Goal: Use online tool/utility: Utilize a website feature to perform a specific function

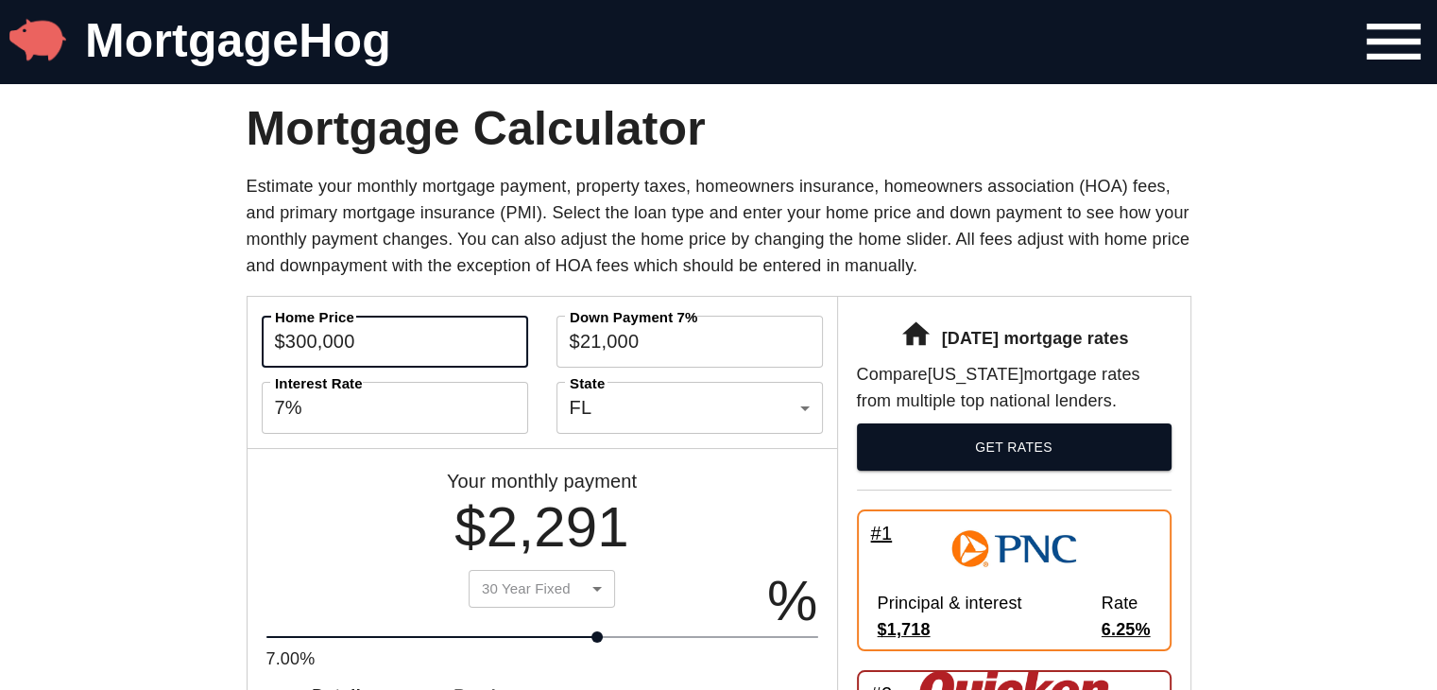
drag, startPoint x: 413, startPoint y: 350, endPoint x: 274, endPoint y: 371, distance: 140.6
click at [274, 371] on div "Home Price $300,000 Home Price Down Payment 7% $21,000 Down Payment 7% Interest…" at bounding box center [543, 372] width 590 height 151
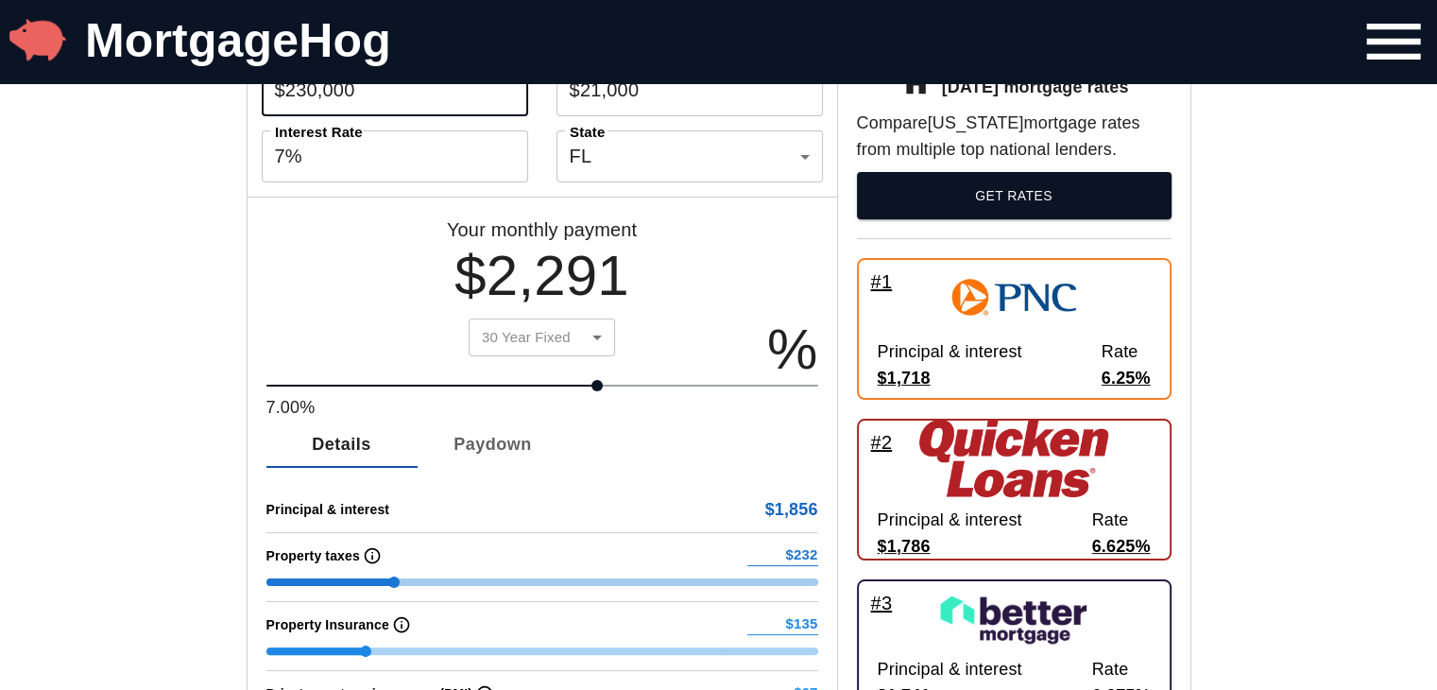
scroll to position [189, 0]
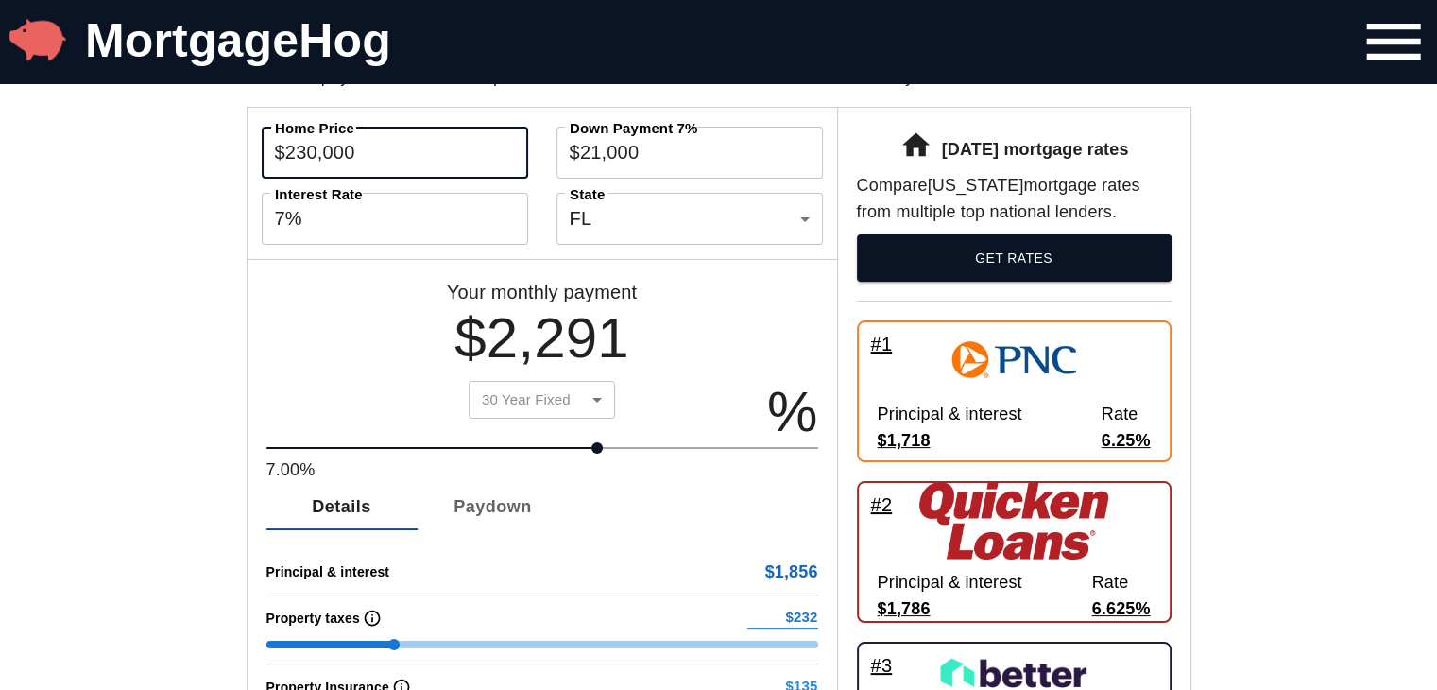
type input "$230,000"
type input "$178"
type input "$104"
type input "$40"
click at [654, 155] on input "$21,000" at bounding box center [689, 153] width 266 height 58
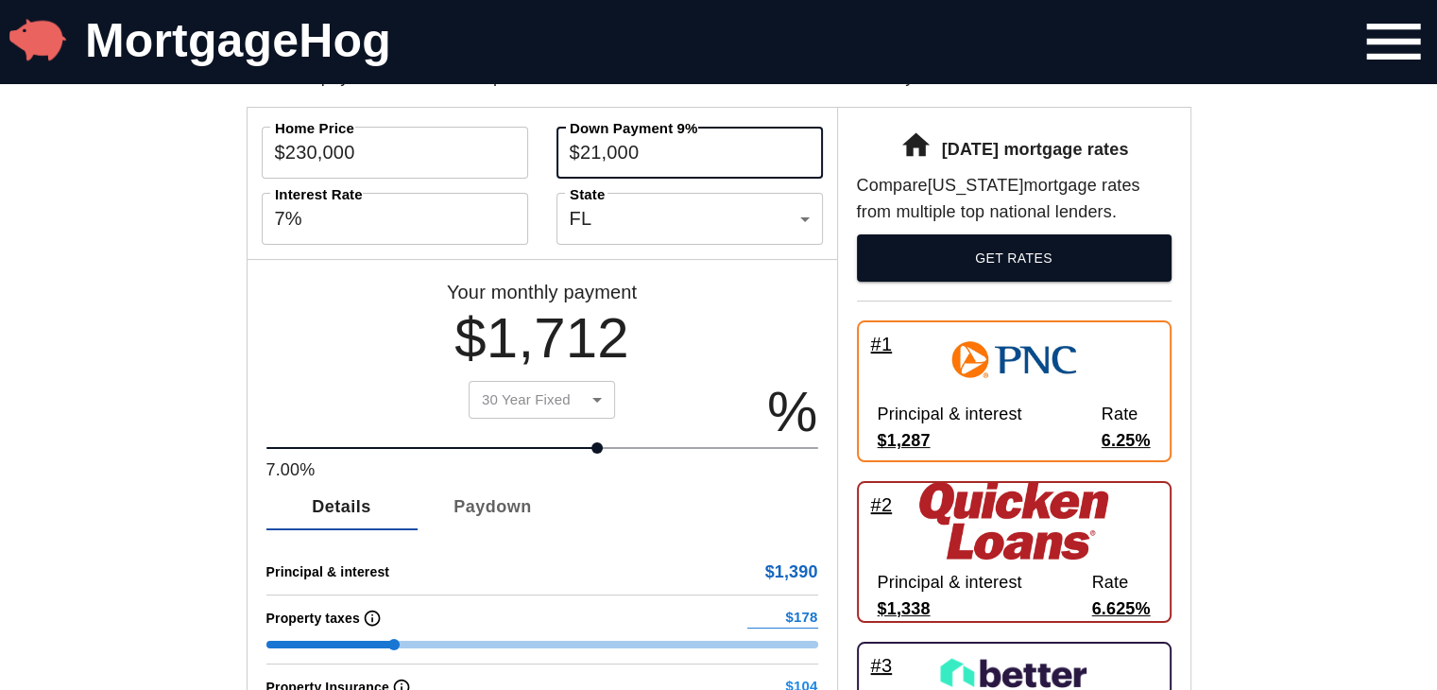
drag, startPoint x: 654, startPoint y: 155, endPoint x: 574, endPoint y: 164, distance: 79.9
click at [572, 164] on input "$21,000" at bounding box center [689, 153] width 266 height 58
type input "$90,000"
type input "$0"
click at [724, 282] on div "Your monthly payment $1,712 30 Year Fixed 30 Year Fixed ​ 7.00% %" at bounding box center [543, 372] width 590 height 226
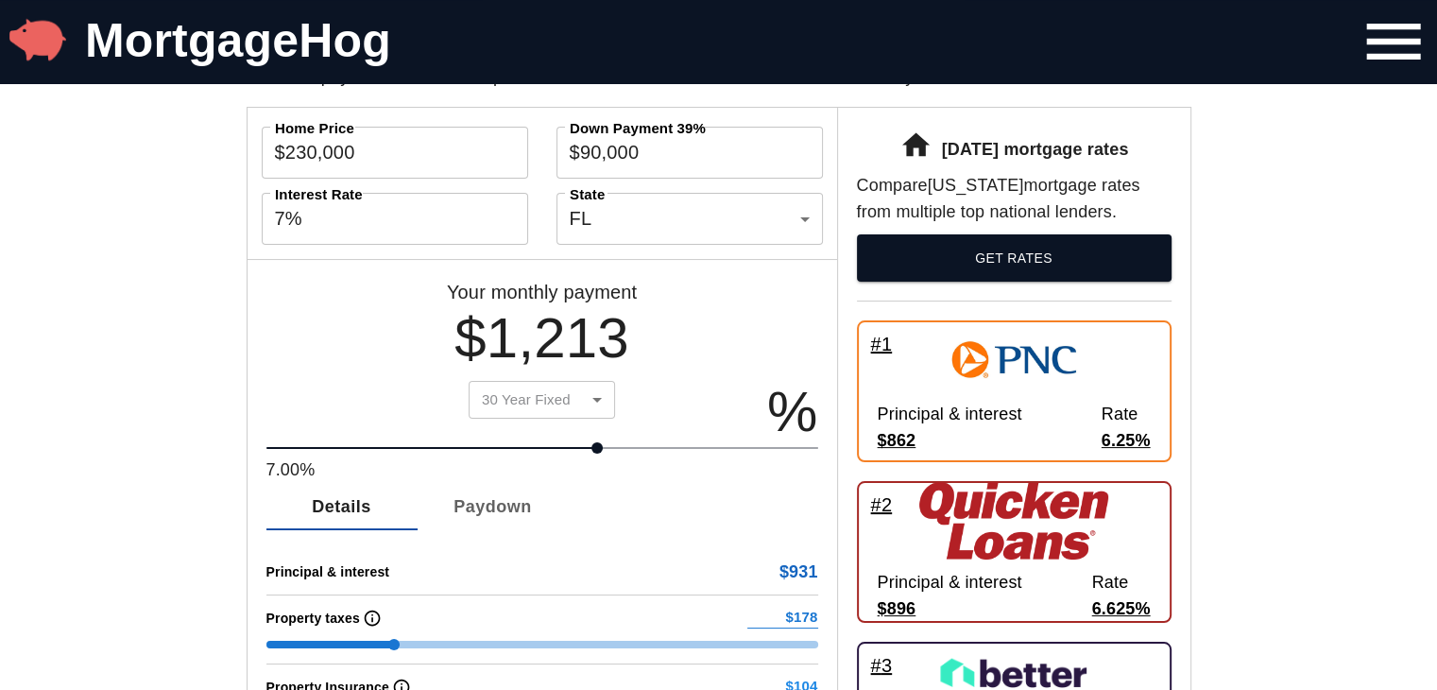
click at [849, 176] on div "[DATE] mortgage rates Compare [US_STATE] mortgage rates from multiple top natio…" at bounding box center [1013, 498] width 353 height 781
click at [547, 187] on div "Home Price $230,000 Home Price Down Payment 39% $90,000 Down Payment 39% Intere…" at bounding box center [543, 183] width 590 height 151
click at [453, 229] on input "7%" at bounding box center [395, 219] width 266 height 58
type input "6%"
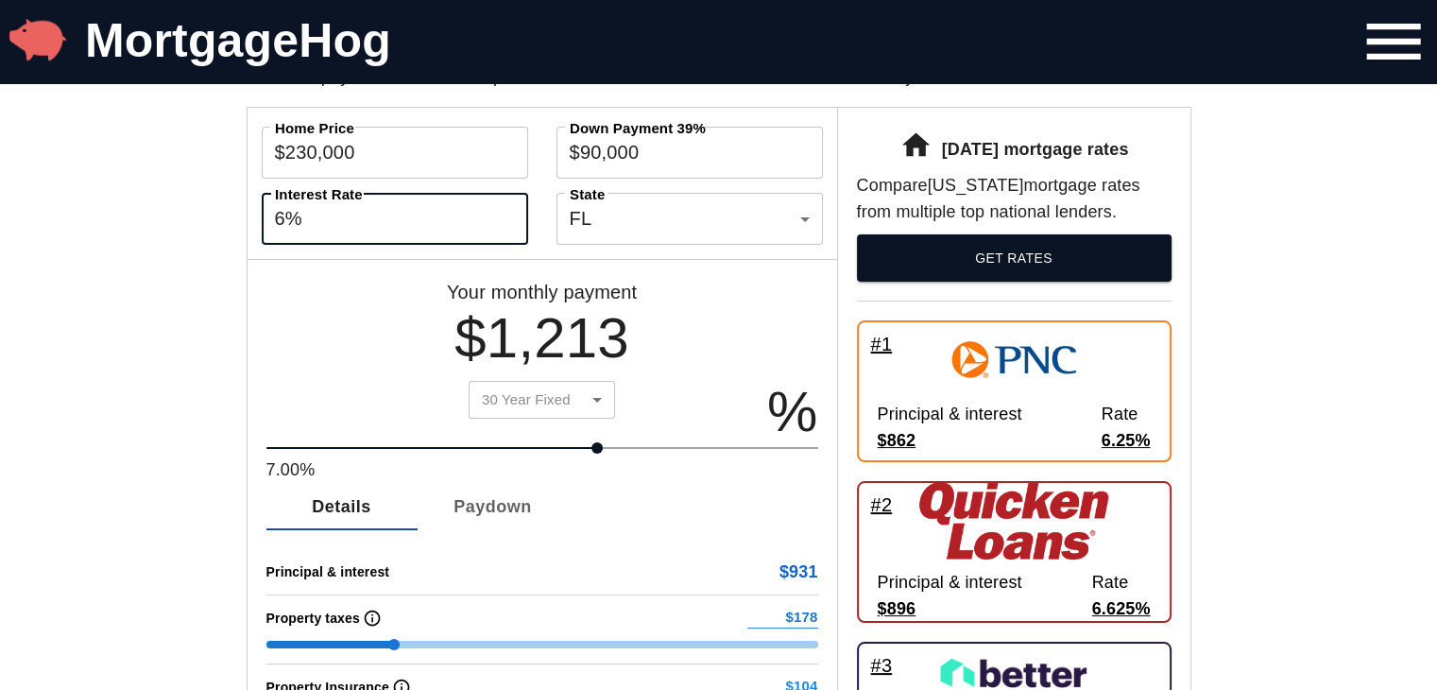
click at [419, 282] on div "Your monthly payment $1,213 30 Year Fixed 30 Year Fixed ​" at bounding box center [542, 353] width 276 height 149
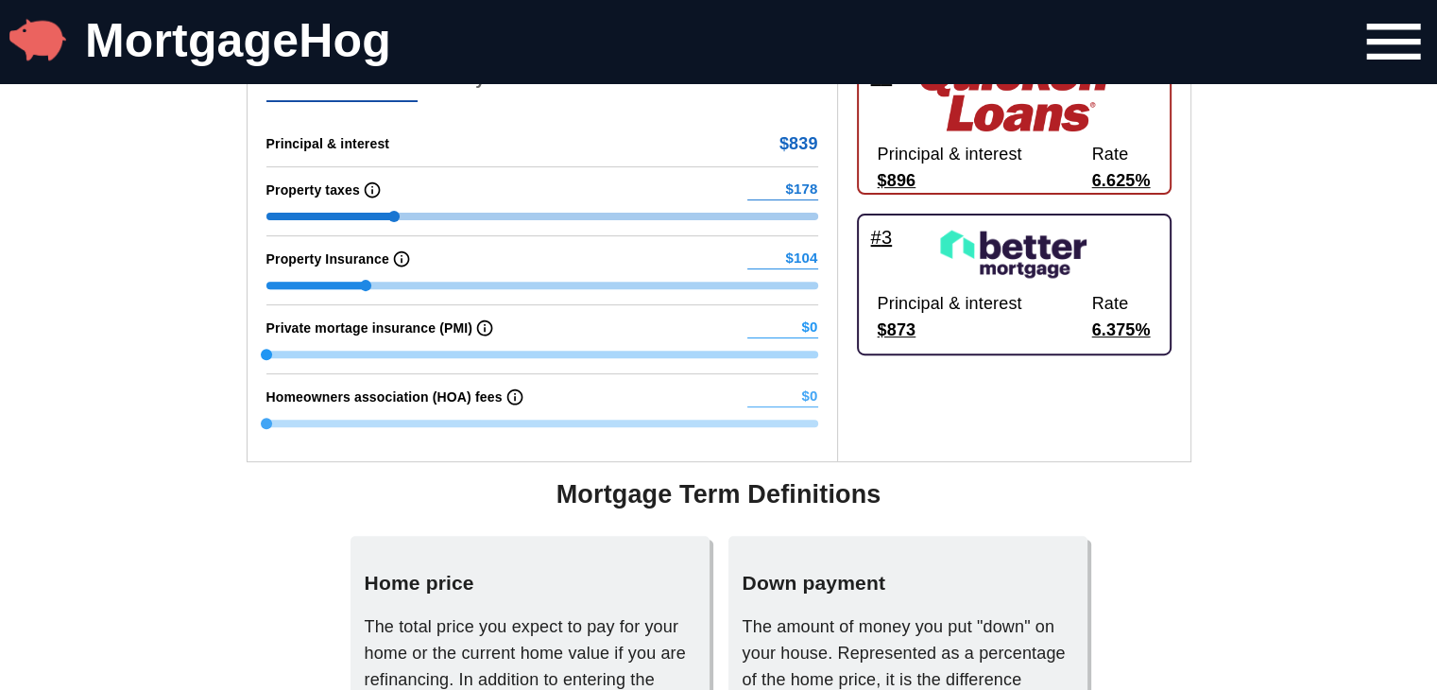
scroll to position [661, 0]
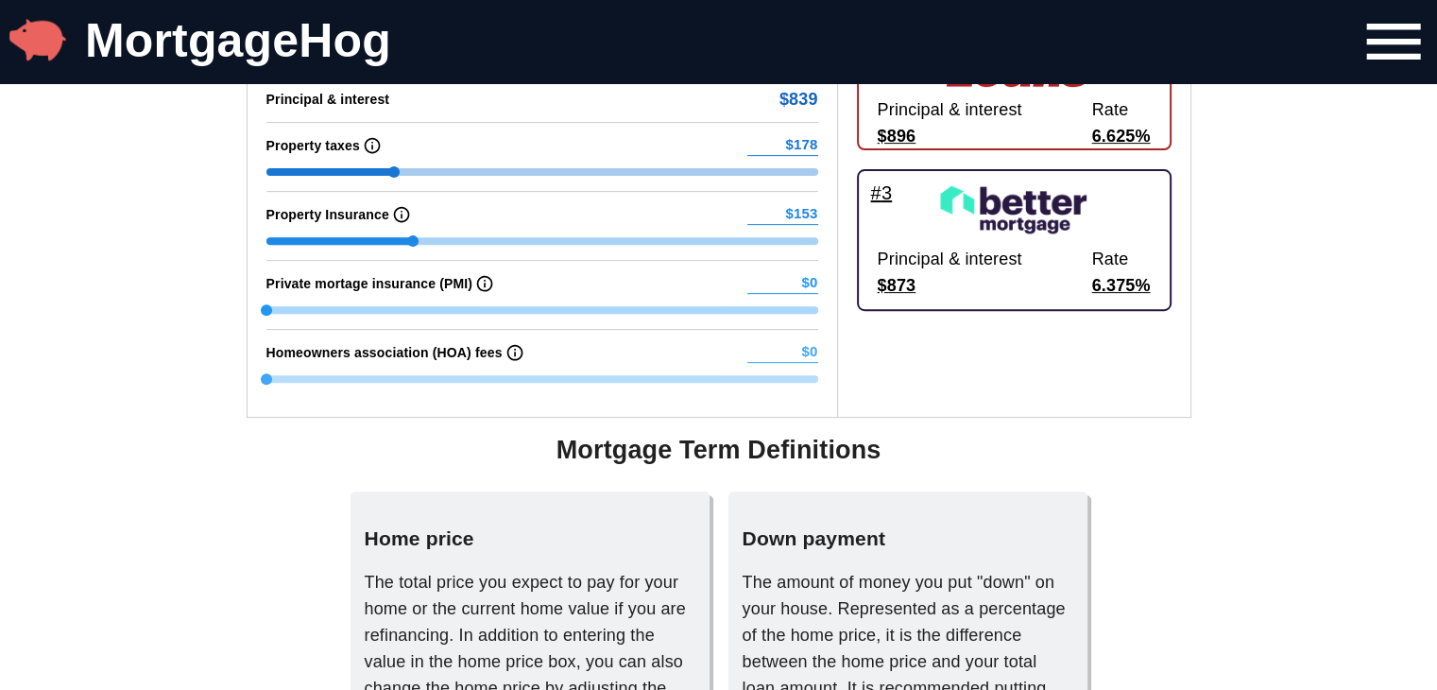
type input "$154"
drag, startPoint x: 374, startPoint y: 240, endPoint x: 420, endPoint y: 244, distance: 46.4
click at [419, 244] on span at bounding box center [413, 240] width 11 height 11
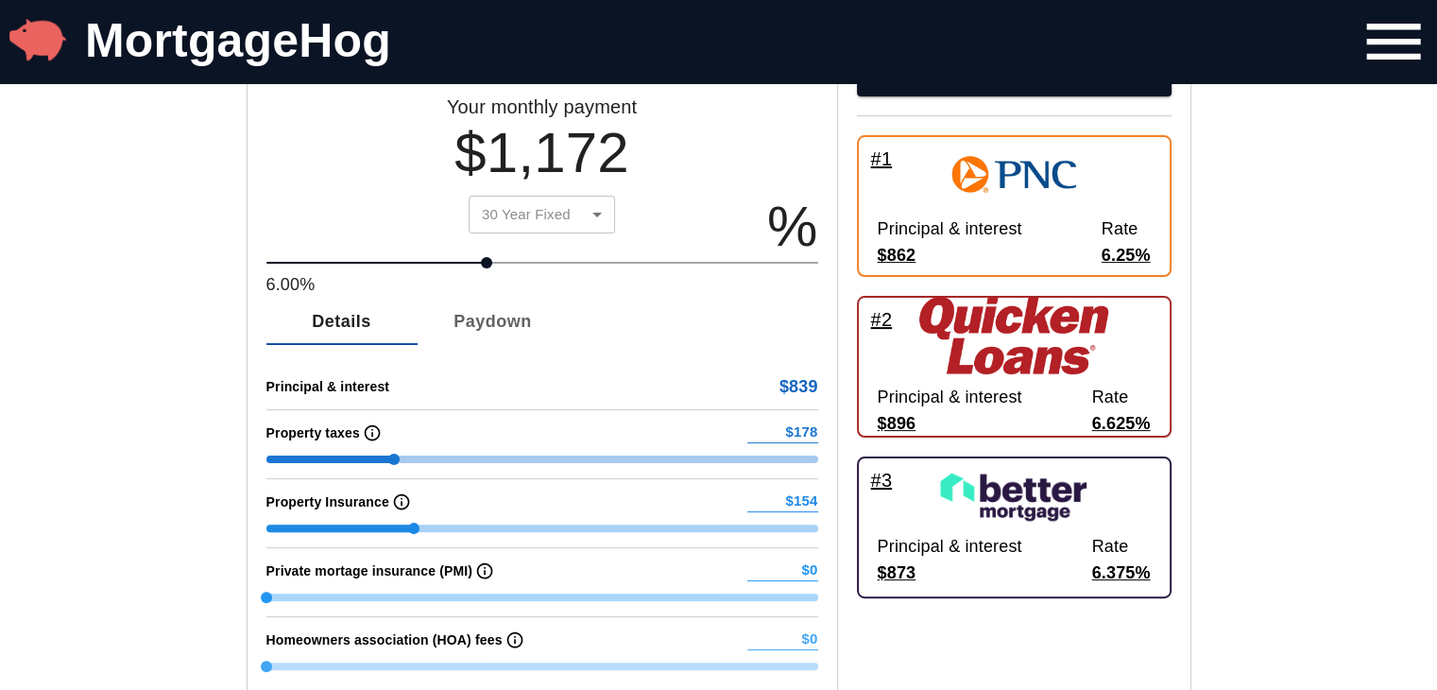
scroll to position [378, 0]
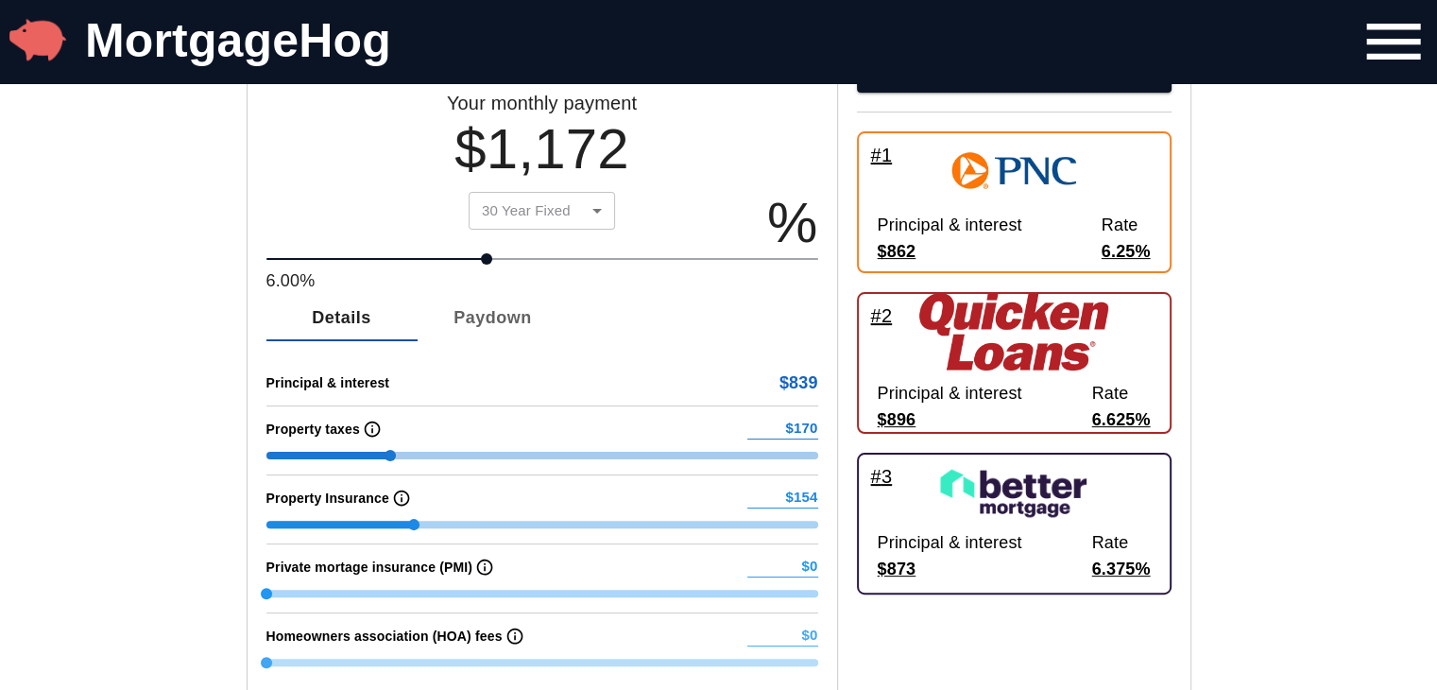
type input "$168"
click at [392, 461] on span at bounding box center [386, 455] width 11 height 11
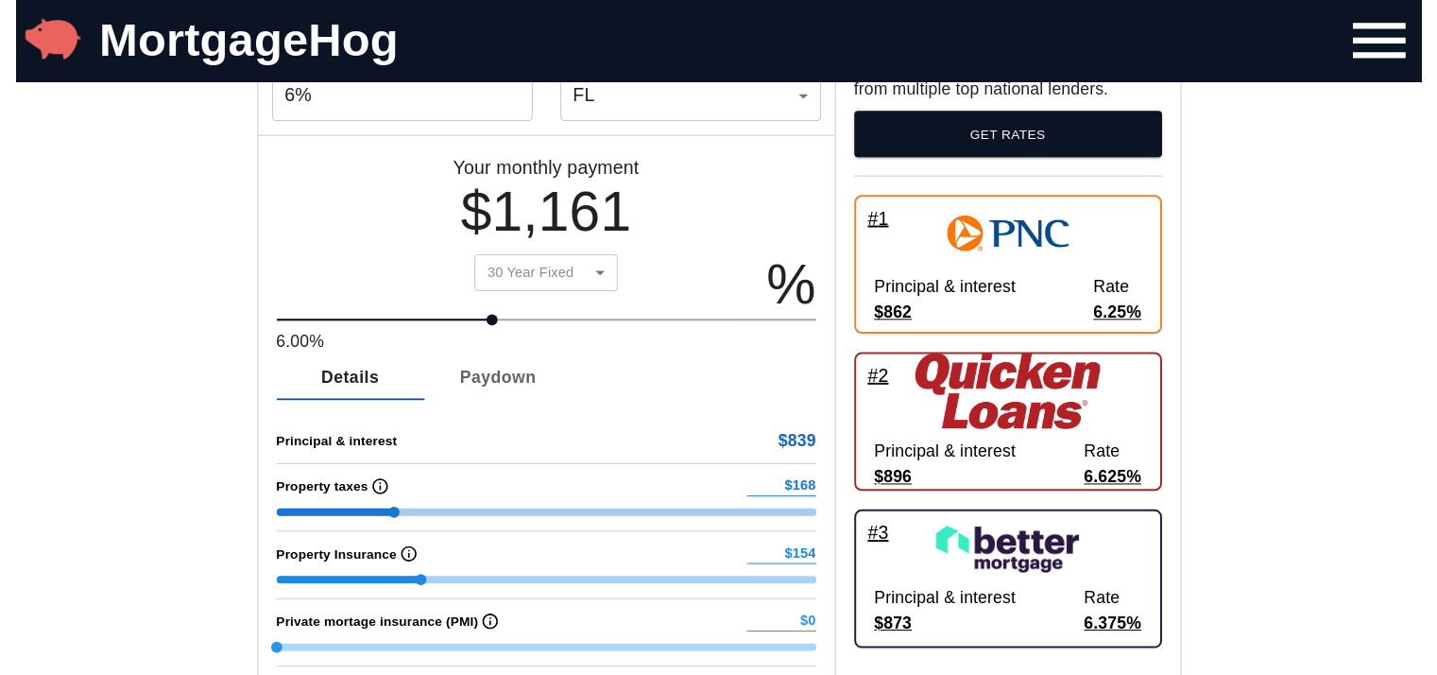
scroll to position [283, 0]
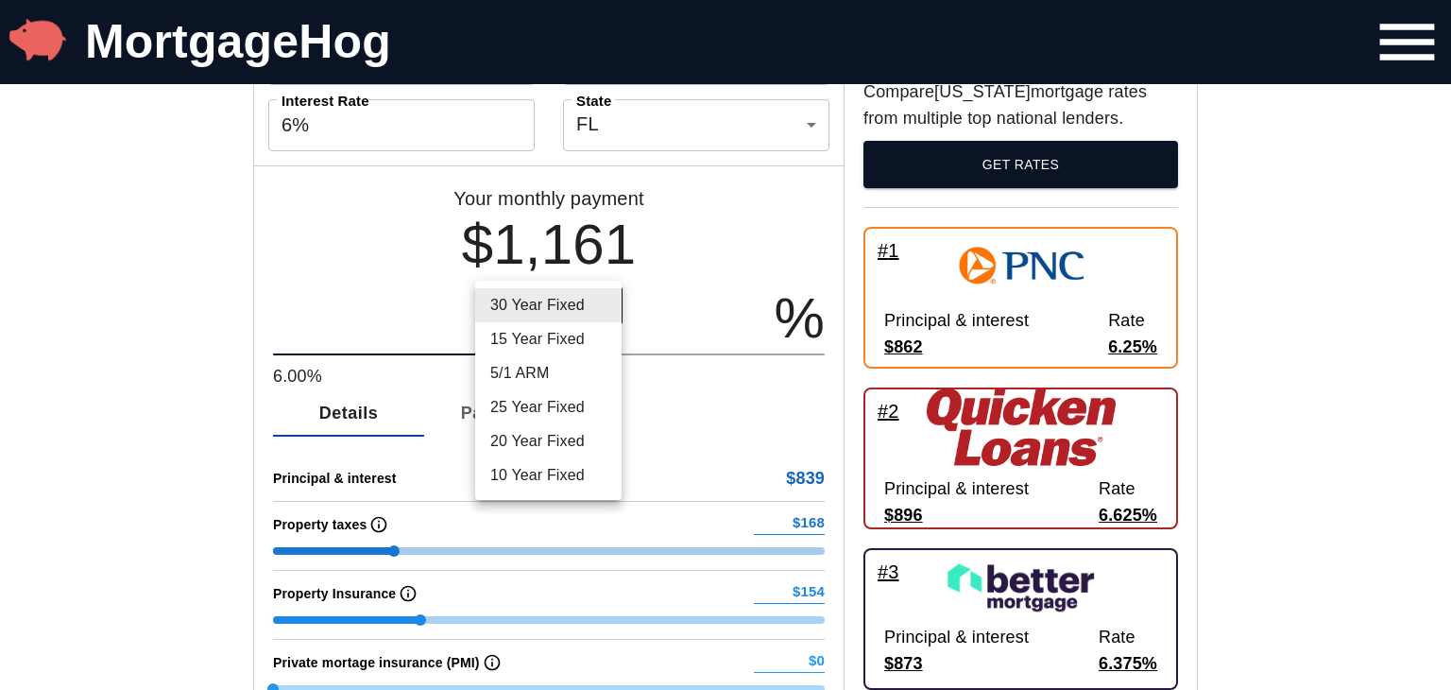
click at [546, 473] on li "10 Year Fixed" at bounding box center [548, 475] width 146 height 34
type input "10 Year Fixed"
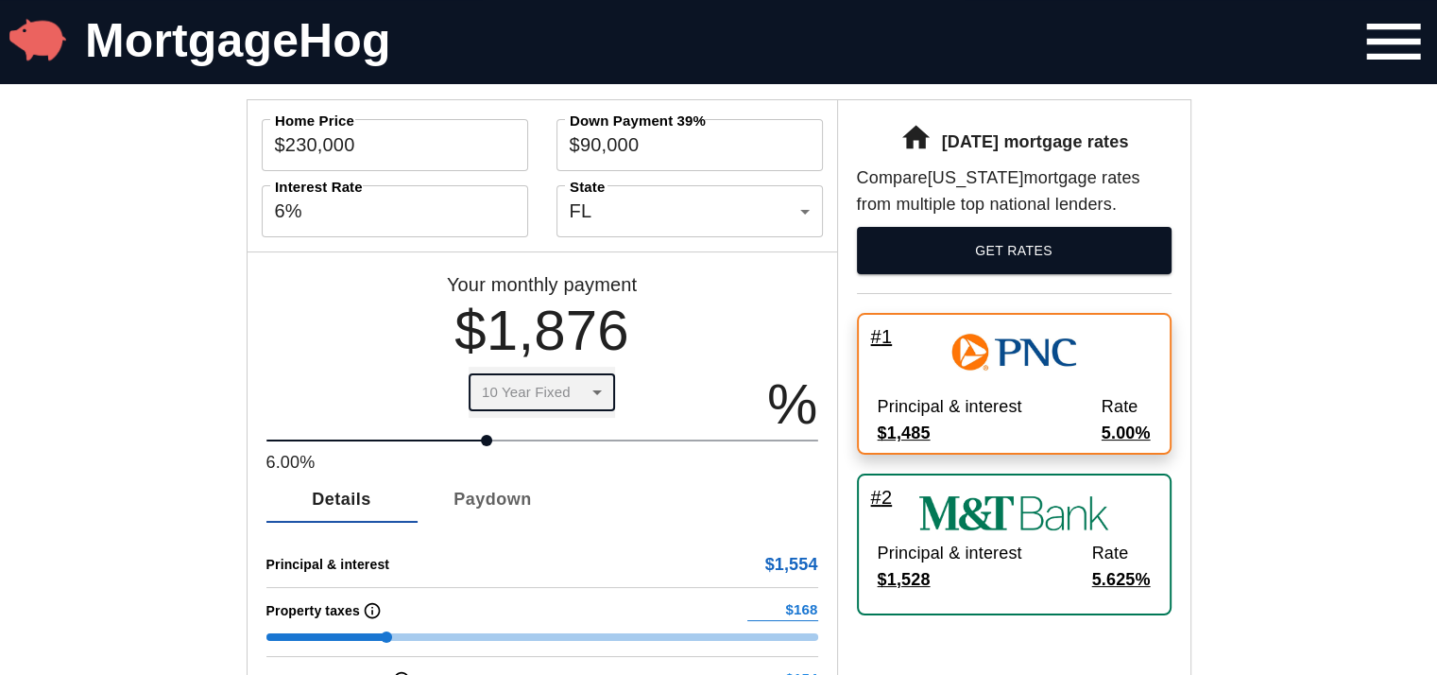
scroll to position [94, 0]
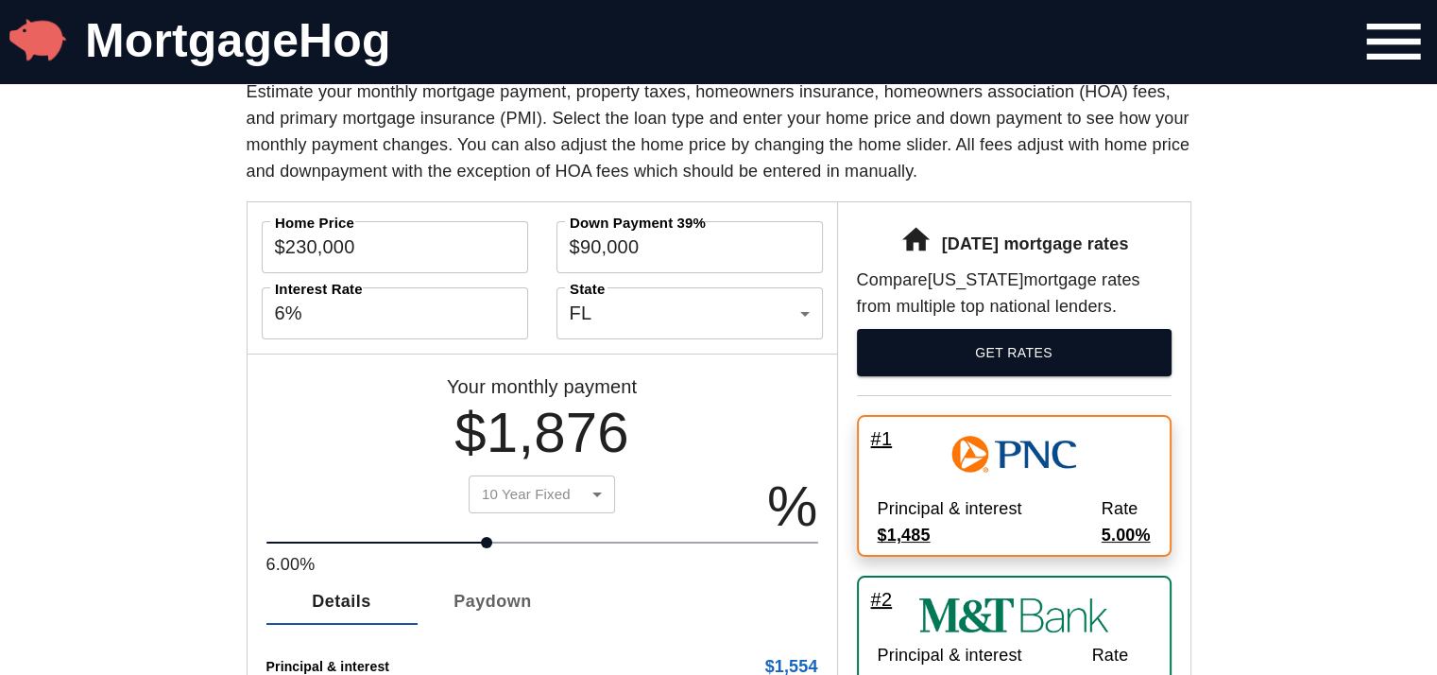
click at [1008, 448] on img at bounding box center [1013, 454] width 189 height 63
